Goal: Task Accomplishment & Management: Use online tool/utility

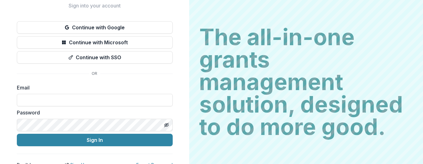
scroll to position [39, 0]
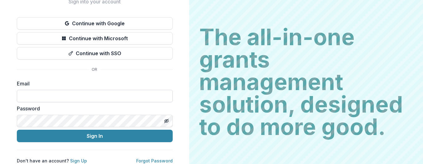
click at [89, 94] on input at bounding box center [95, 96] width 156 height 12
type input "**********"
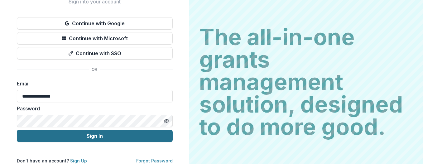
click at [50, 132] on button "Sign In" at bounding box center [95, 136] width 156 height 12
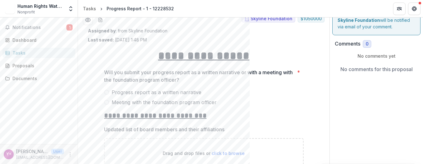
scroll to position [43, 0]
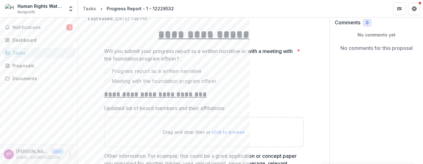
click at [139, 71] on span "Progress report as a written narrative" at bounding box center [157, 70] width 90 height 7
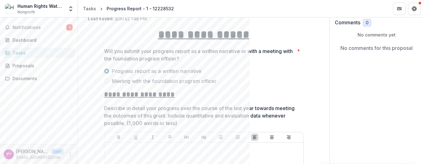
click at [134, 79] on span "Meeting with the foundation program officer" at bounding box center [164, 80] width 105 height 7
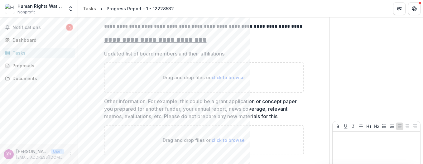
scroll to position [151, 0]
